Goal: Information Seeking & Learning: Learn about a topic

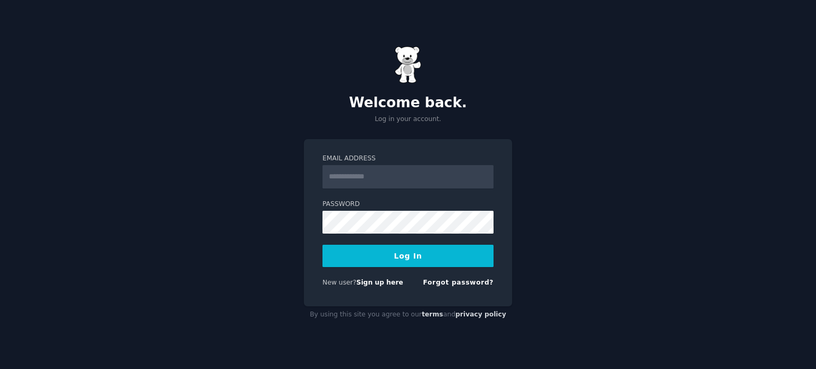
click at [376, 183] on input "Email Address" at bounding box center [407, 176] width 171 height 23
type input "**********"
click at [396, 255] on button "Log In" at bounding box center [407, 256] width 171 height 22
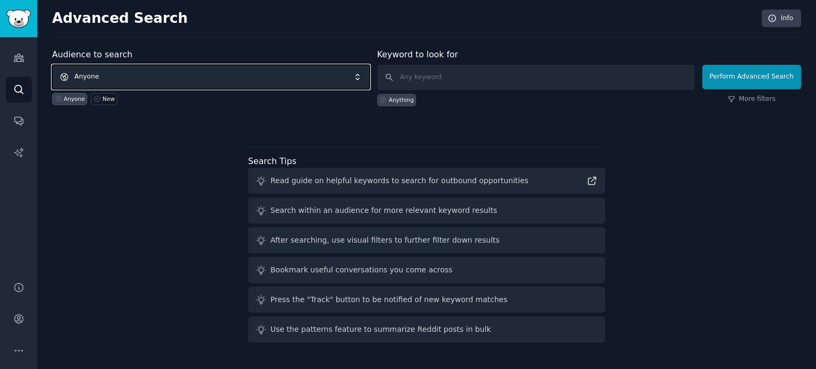
click at [214, 78] on span "Anyone" at bounding box center [211, 77] width 318 height 24
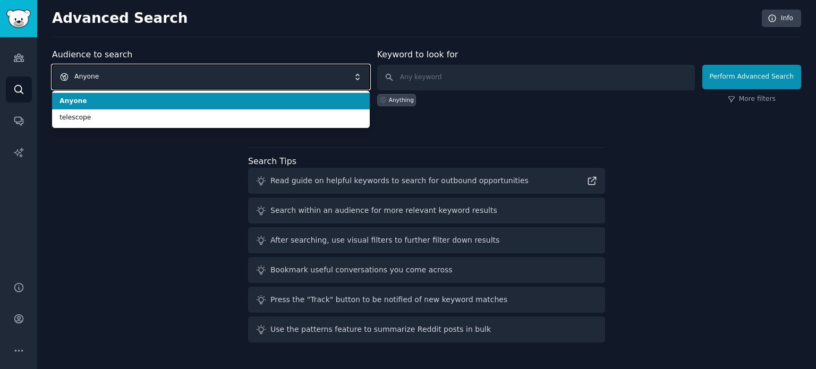
click at [185, 74] on span "Anyone" at bounding box center [211, 77] width 318 height 24
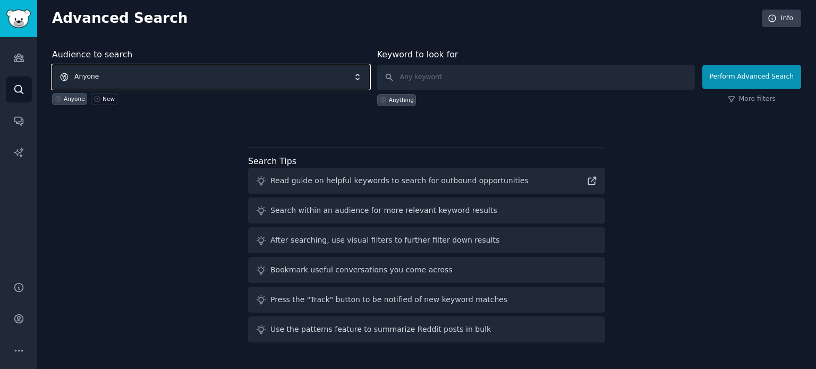
click at [185, 74] on span "Anyone" at bounding box center [211, 77] width 318 height 24
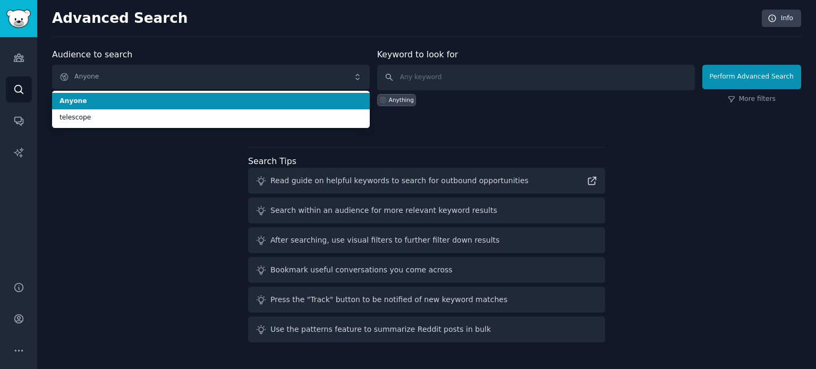
click at [184, 100] on span "Anyone" at bounding box center [210, 102] width 303 height 10
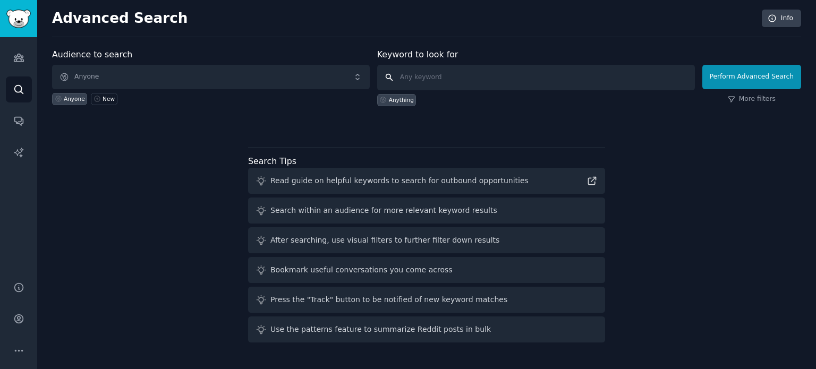
click at [449, 74] on input "text" at bounding box center [536, 77] width 318 height 25
click at [448, 82] on input "text" at bounding box center [536, 77] width 318 height 25
type input "yoga"
click at [763, 75] on button "Perform Advanced Search" at bounding box center [751, 77] width 99 height 24
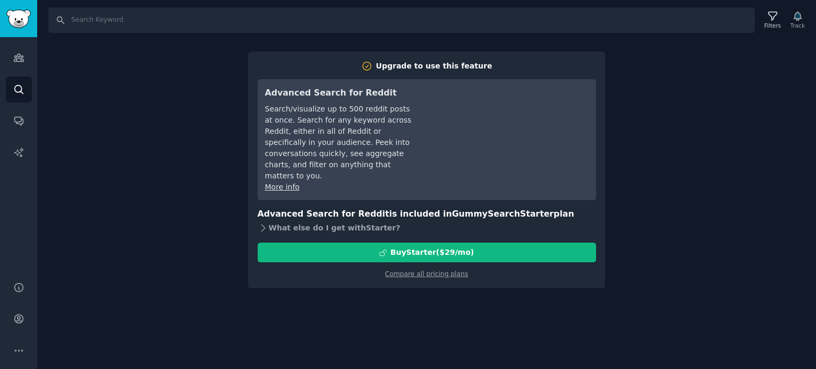
click at [262, 223] on icon at bounding box center [263, 228] width 11 height 11
